Goal: Book appointment/travel/reservation

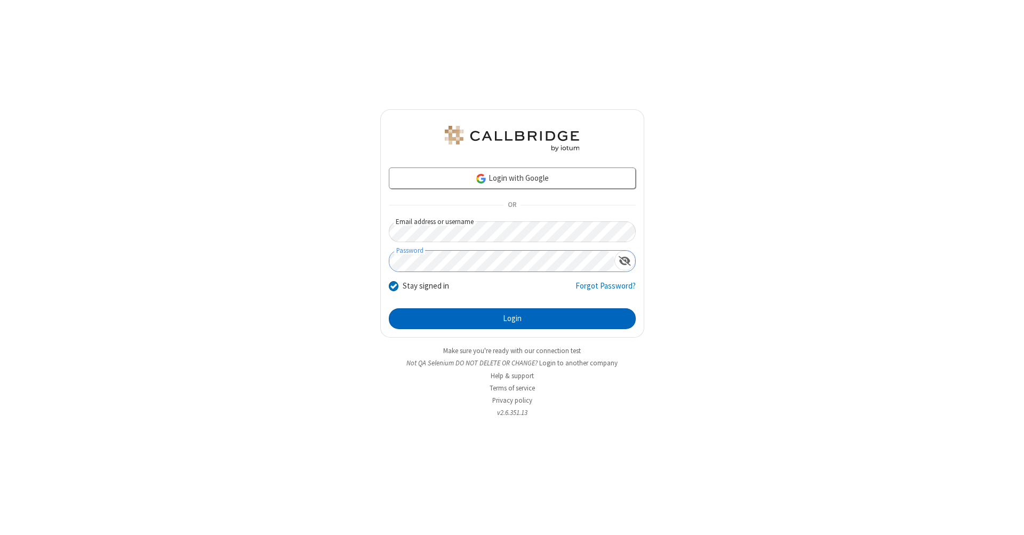
click at [512, 319] on button "Login" at bounding box center [512, 318] width 247 height 21
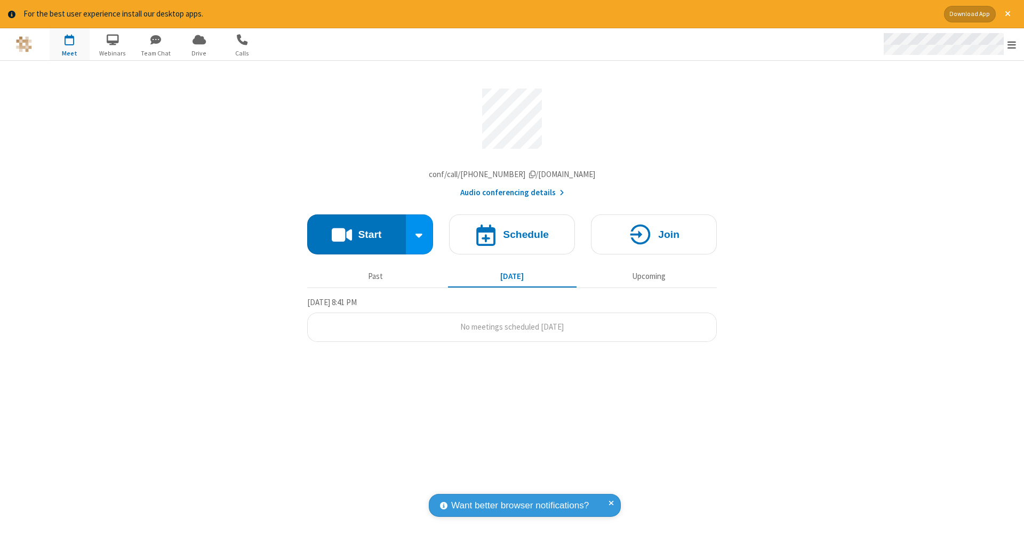
click at [1012, 45] on span "Open menu" at bounding box center [1012, 44] width 9 height 11
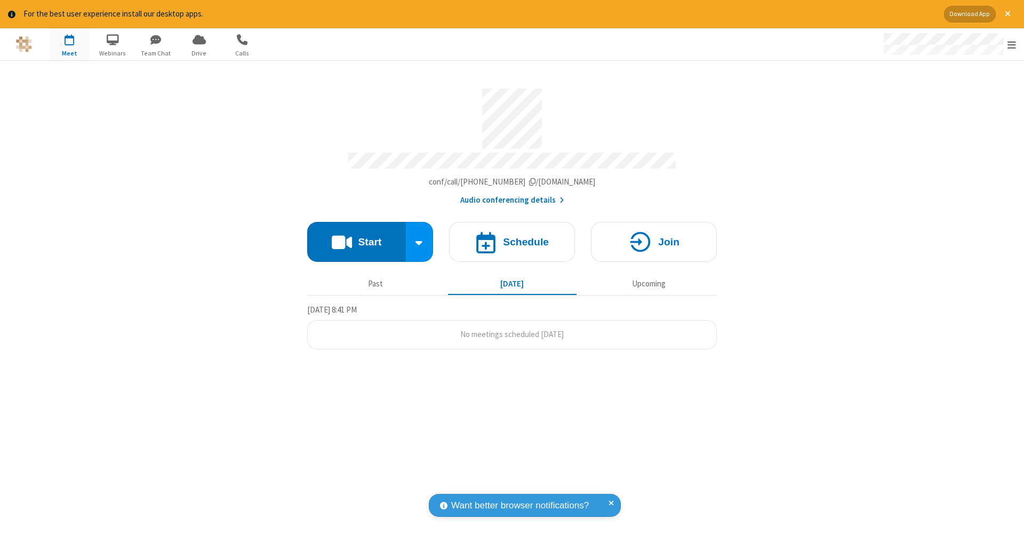
click at [69, 44] on span "button" at bounding box center [70, 39] width 40 height 18
click at [512, 237] on h4 "Schedule" at bounding box center [526, 242] width 46 height 10
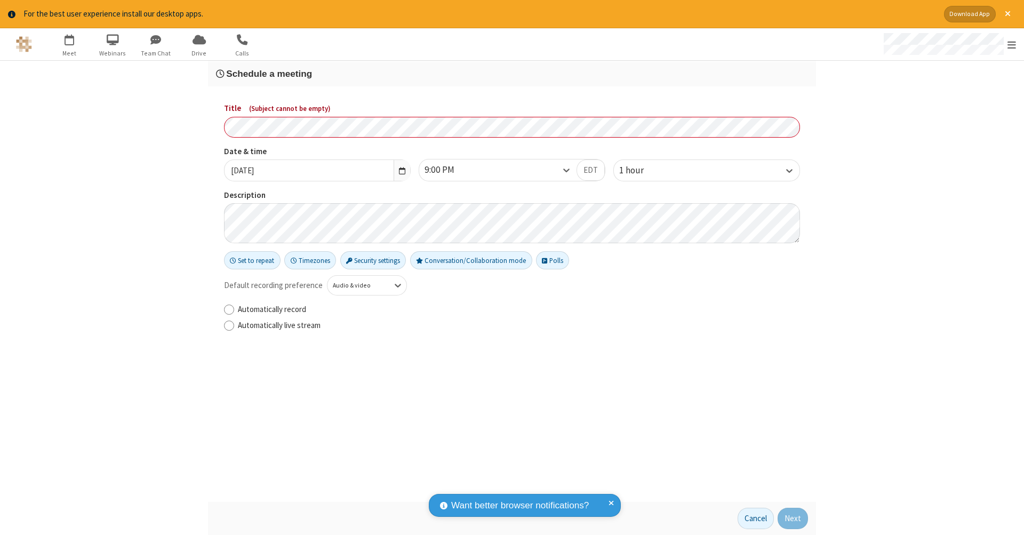
click at [512, 73] on h3 "Schedule a meeting" at bounding box center [512, 74] width 592 height 10
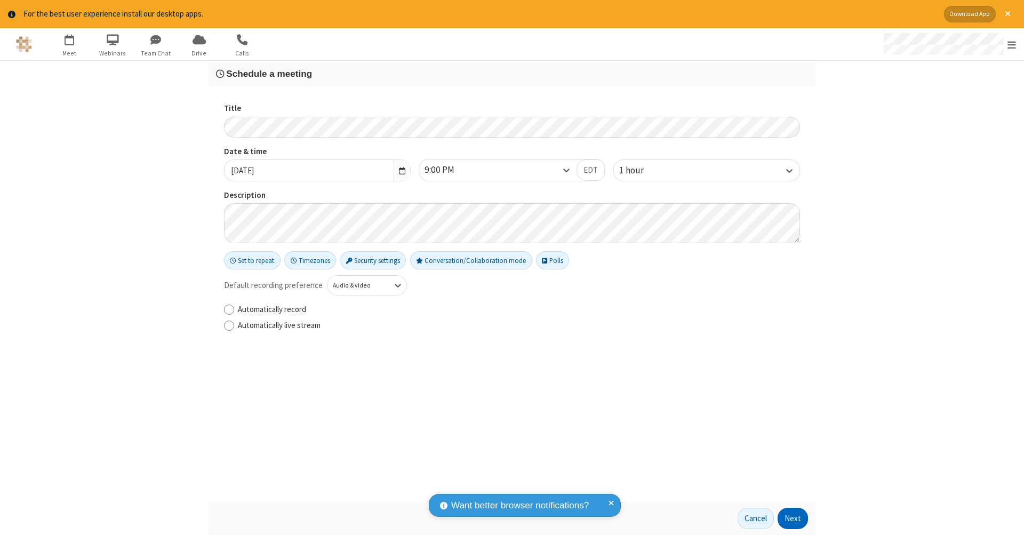
click at [793, 519] on button "Next" at bounding box center [793, 518] width 30 height 21
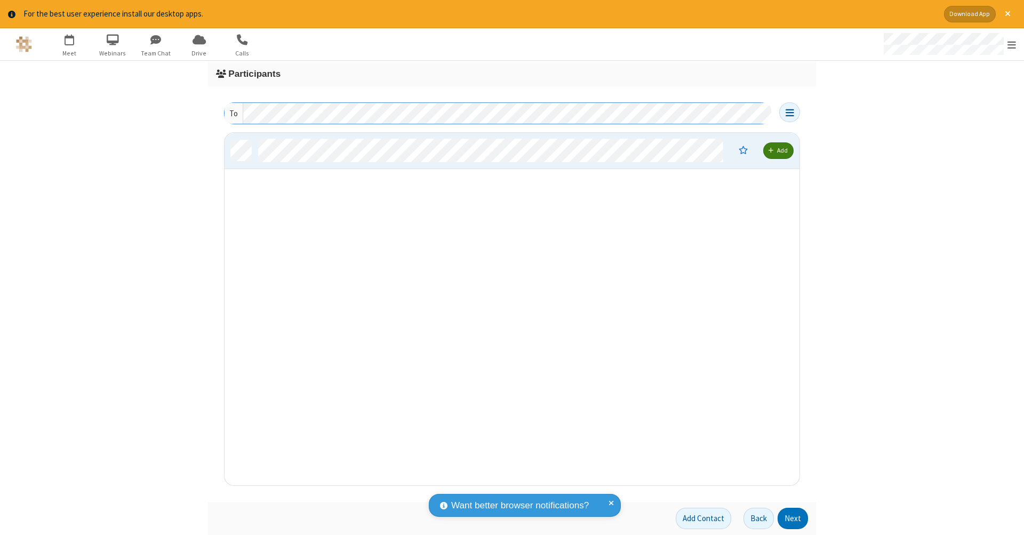
click at [793, 519] on button "Next" at bounding box center [793, 518] width 30 height 21
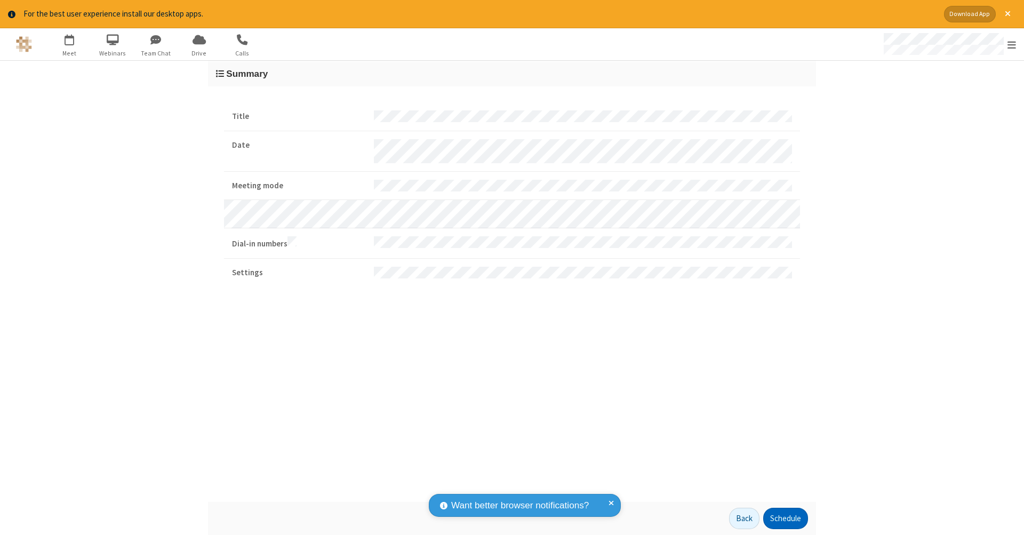
click at [785, 519] on button "Schedule" at bounding box center [786, 518] width 45 height 21
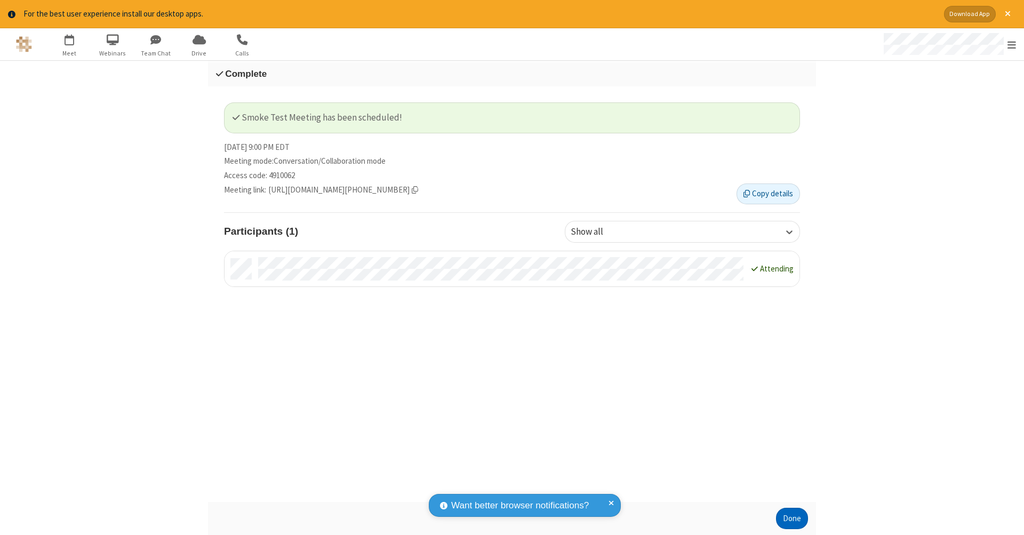
click at [792, 519] on button "Done" at bounding box center [792, 518] width 32 height 21
